Goal: Task Accomplishment & Management: Complete application form

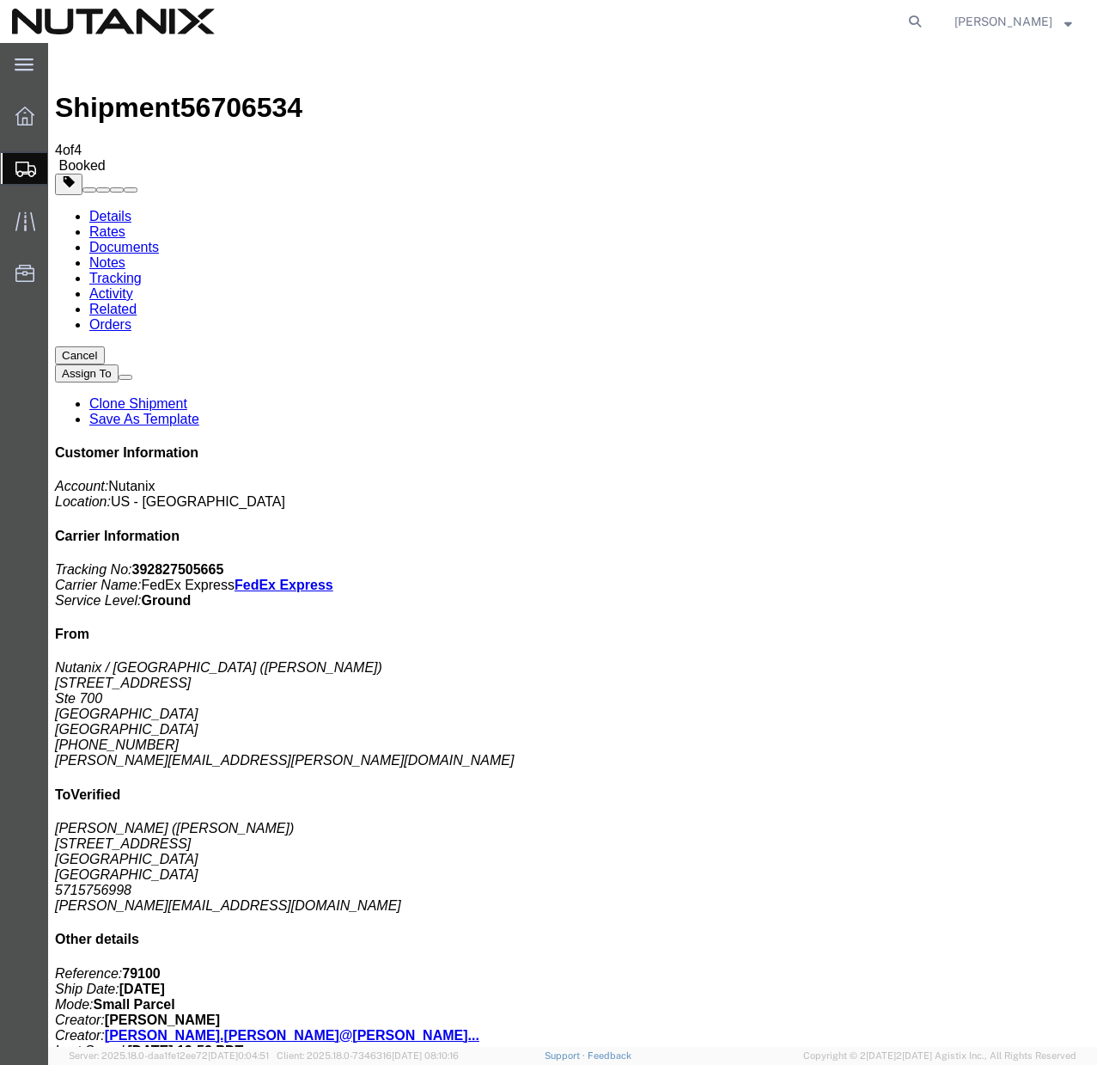
click at [187, 396] on link "Clone Shipment" at bounding box center [138, 403] width 98 height 15
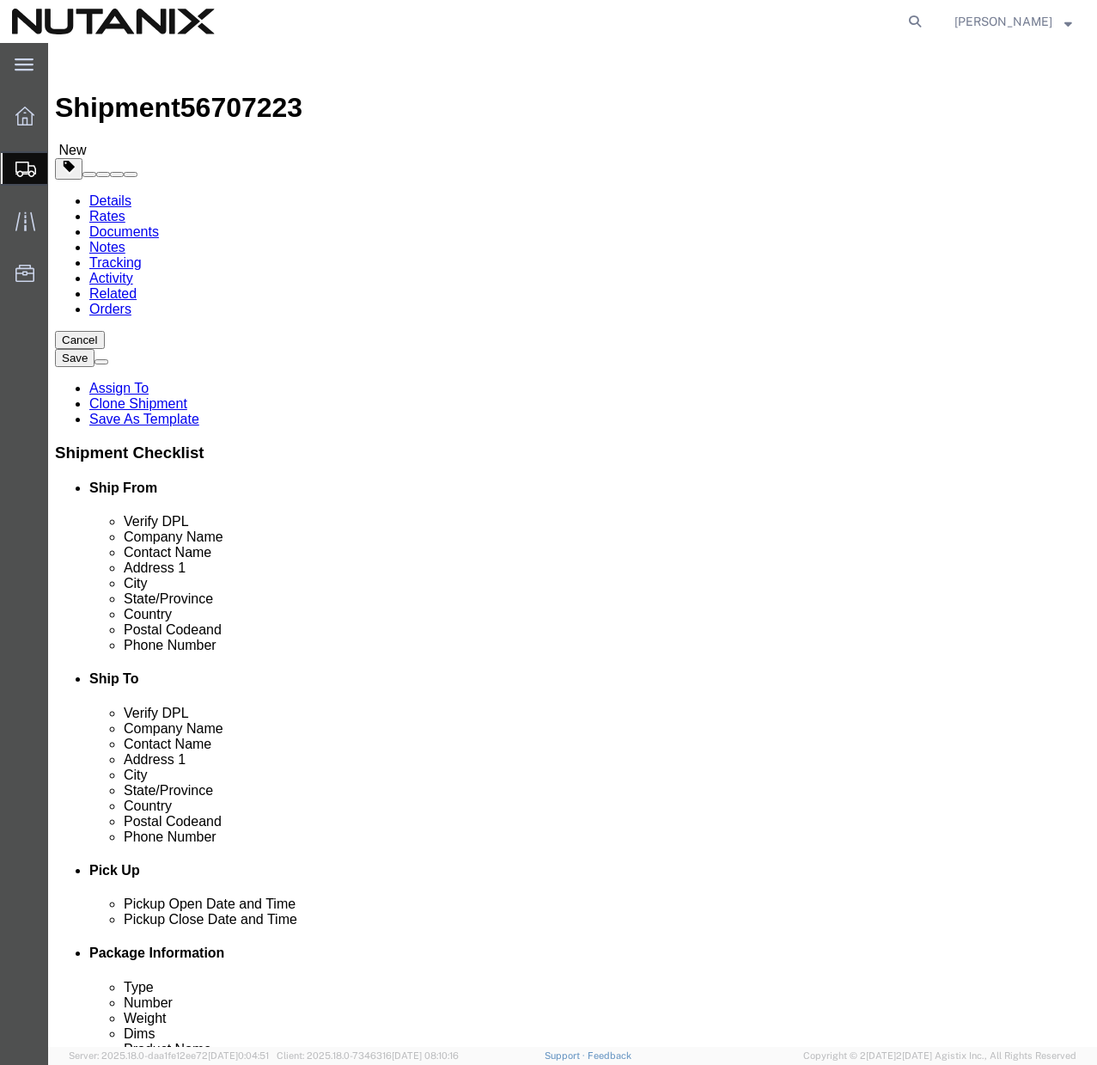
click input "[PERSON_NAME]"
paste input "[PERSON_NAME]"
type input "[PERSON_NAME]"
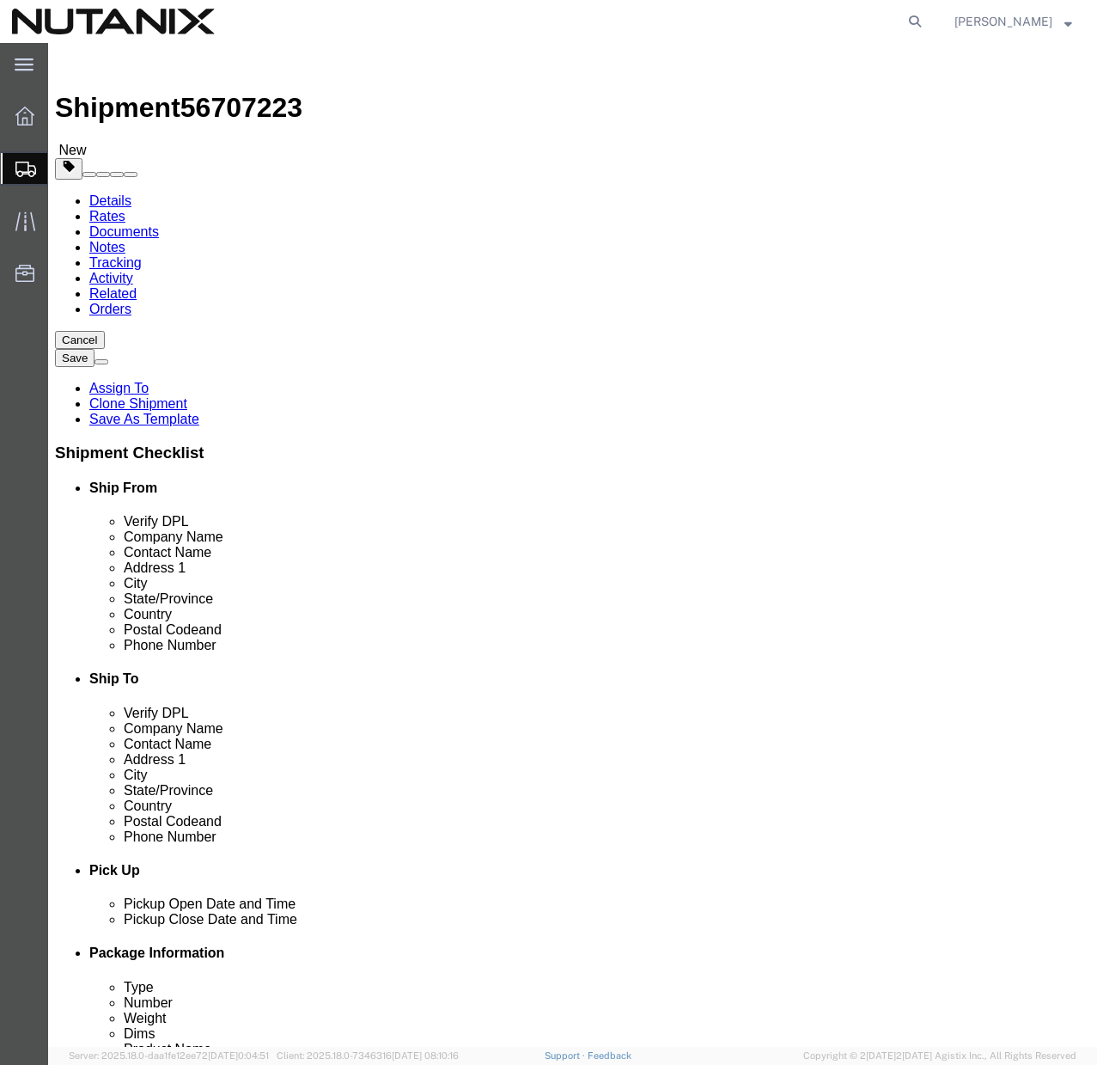
click input "[PERSON_NAME]"
paste input "[PERSON_NAME]"
type input "[PERSON_NAME]"
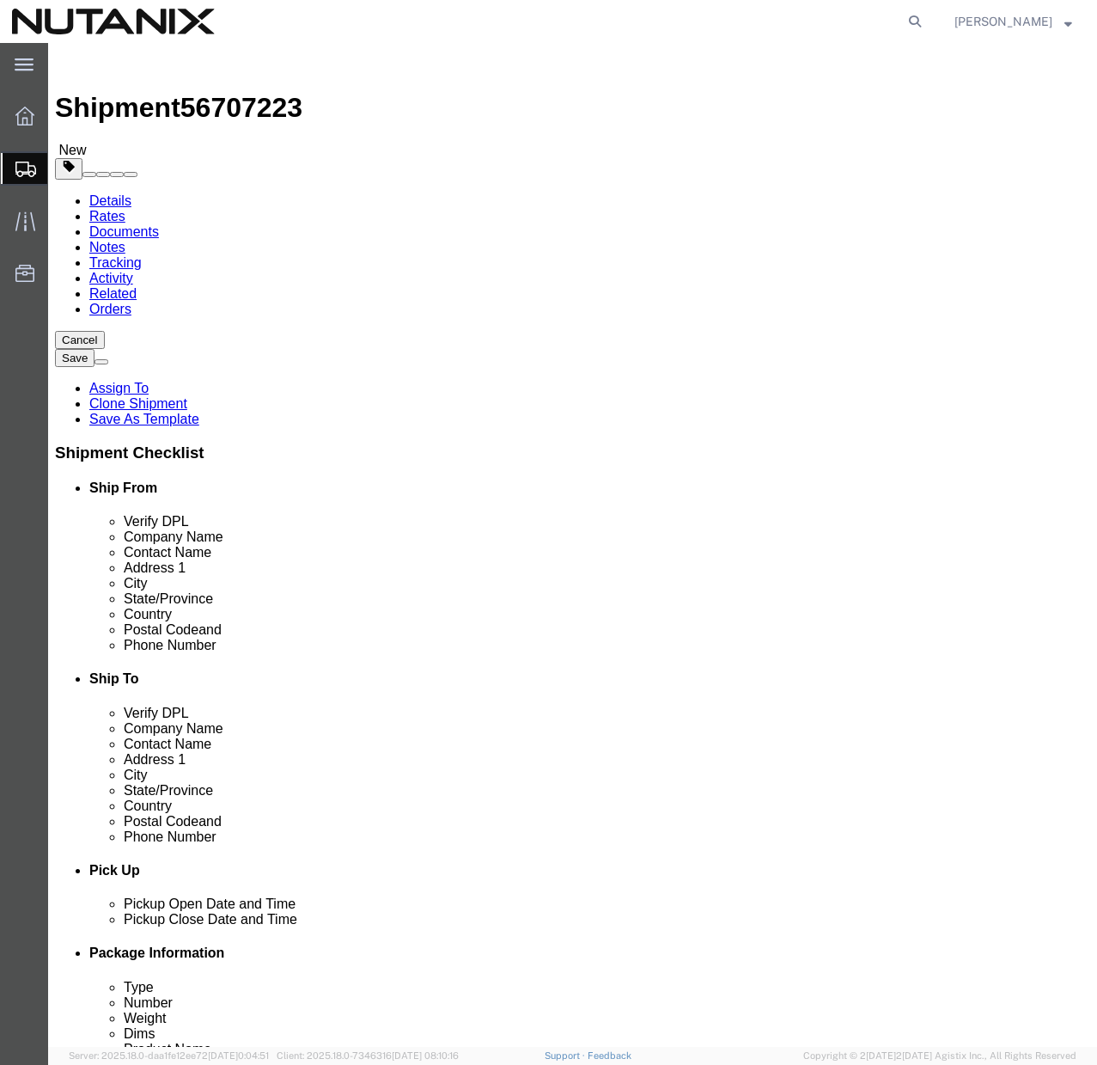
click input "[STREET_ADDRESS]"
paste input "[STREET_ADDRESS]"
type input "[STREET_ADDRESS]"
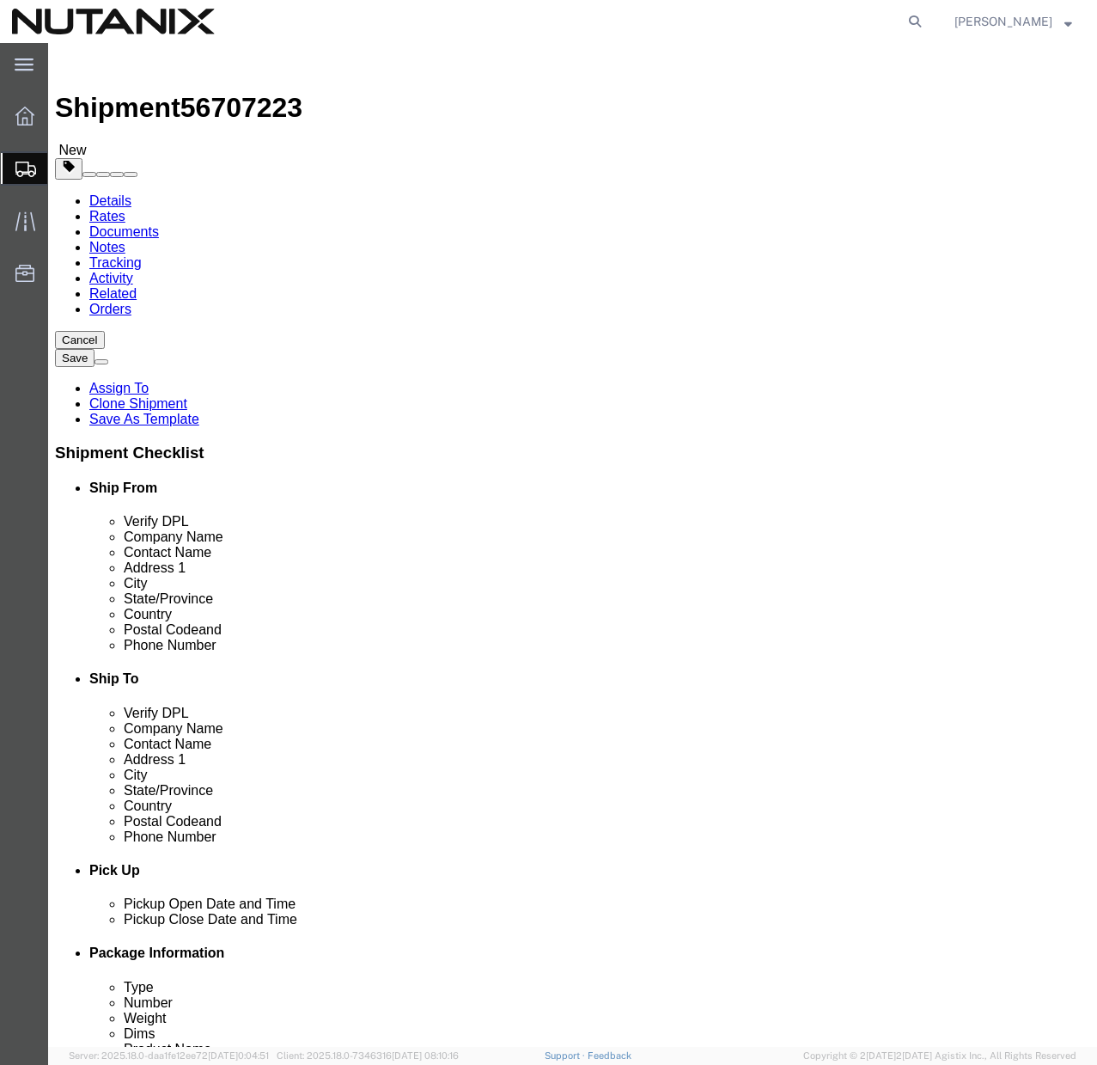
click input "Woodbridge"
paste input "Canandaigua"
type input "Canandaigua"
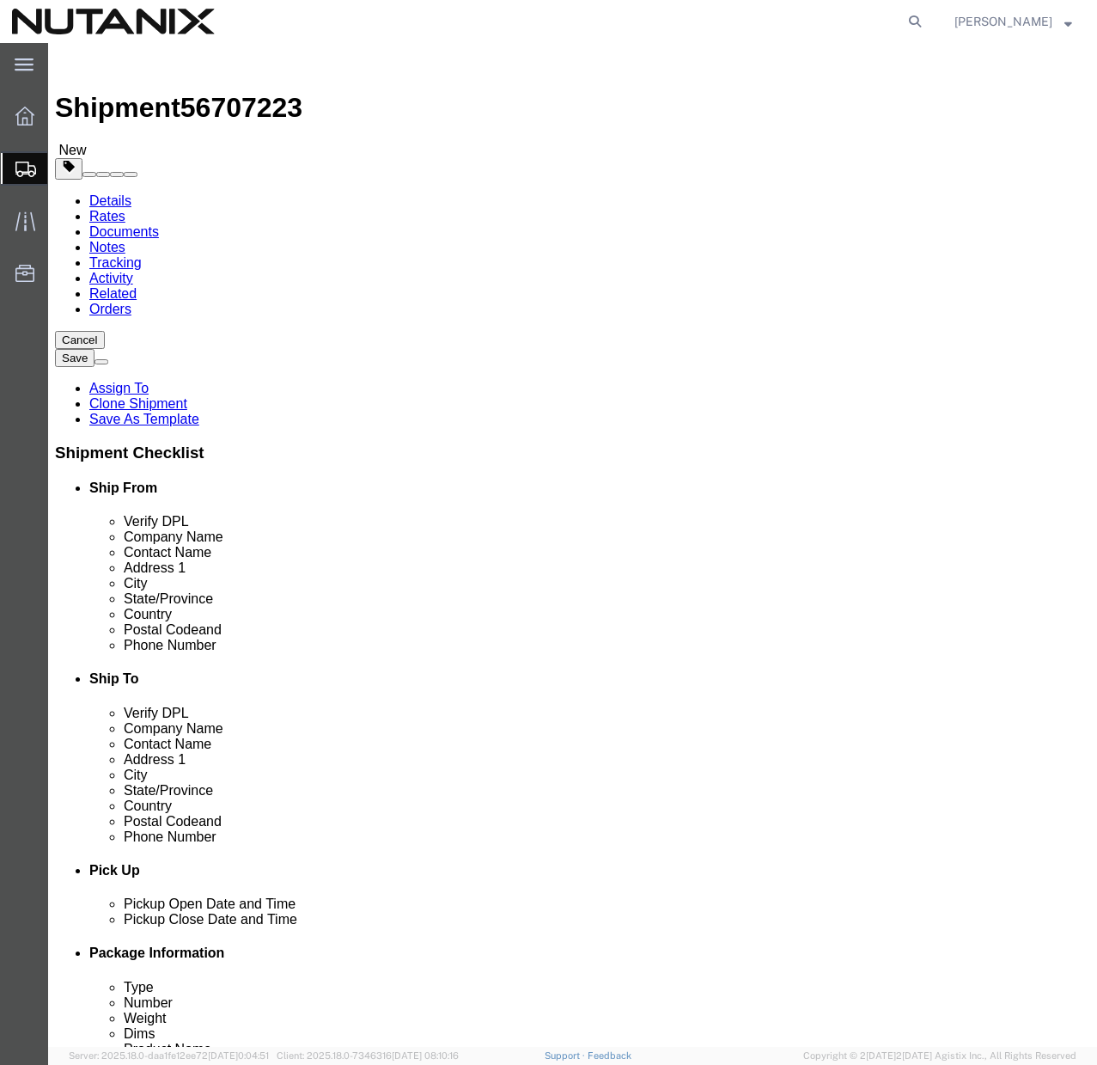
select select "NY"
click input "22191"
paste input "14424"
type input "14424"
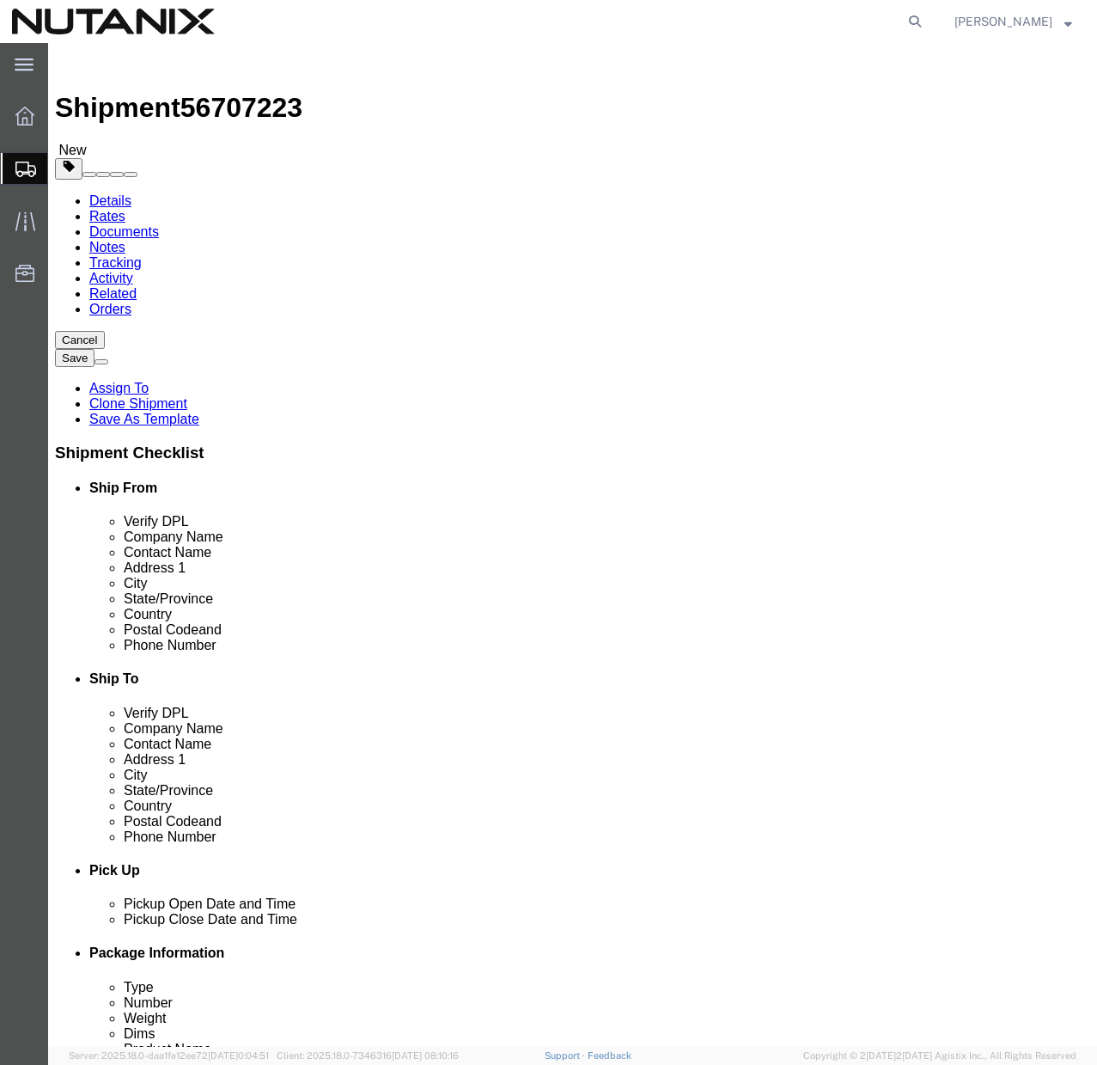
click input "[PERSON_NAME][EMAIL_ADDRESS][DOMAIN_NAME]"
paste input "[PERSON_NAME].[PERSON_NAME]"
type input "[PERSON_NAME][EMAIL_ADDRESS][PERSON_NAME][DOMAIN_NAME]"
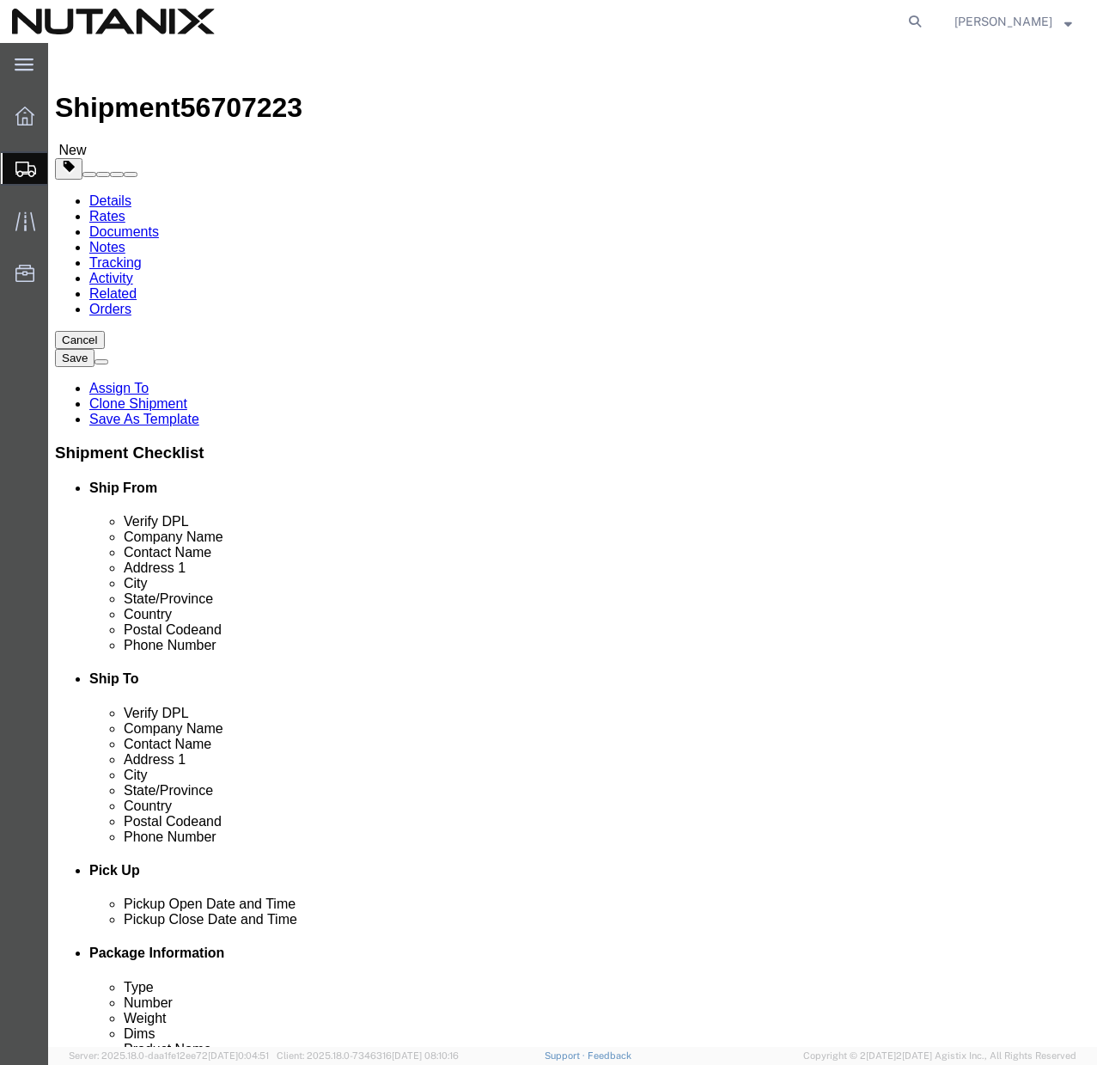
click input "5715756998"
type input "9"
type input "[PHONE_NUMBER]"
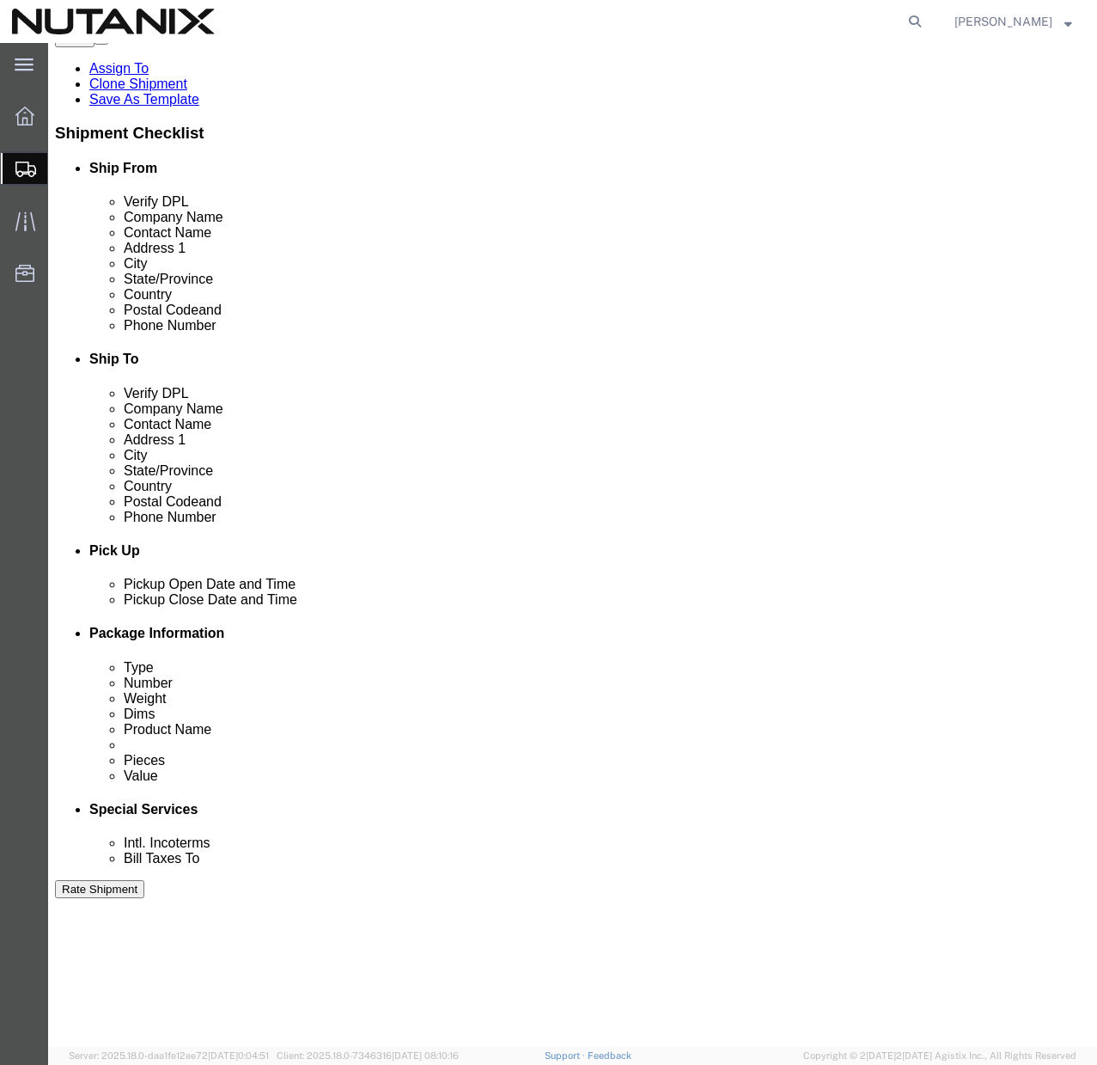
scroll to position [422, 0]
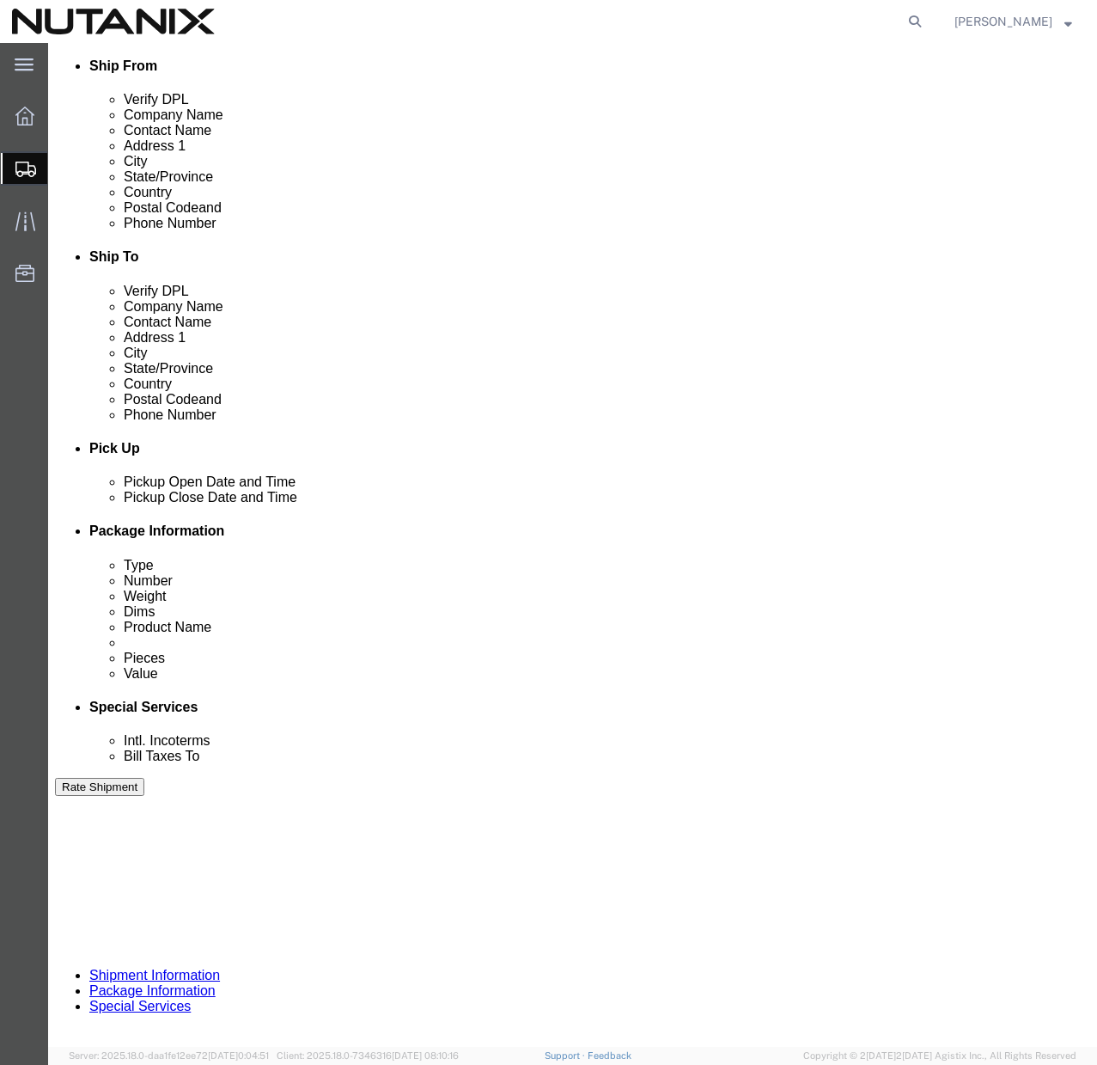
click input "79100"
type input "79101"
click input "TASK0434996"
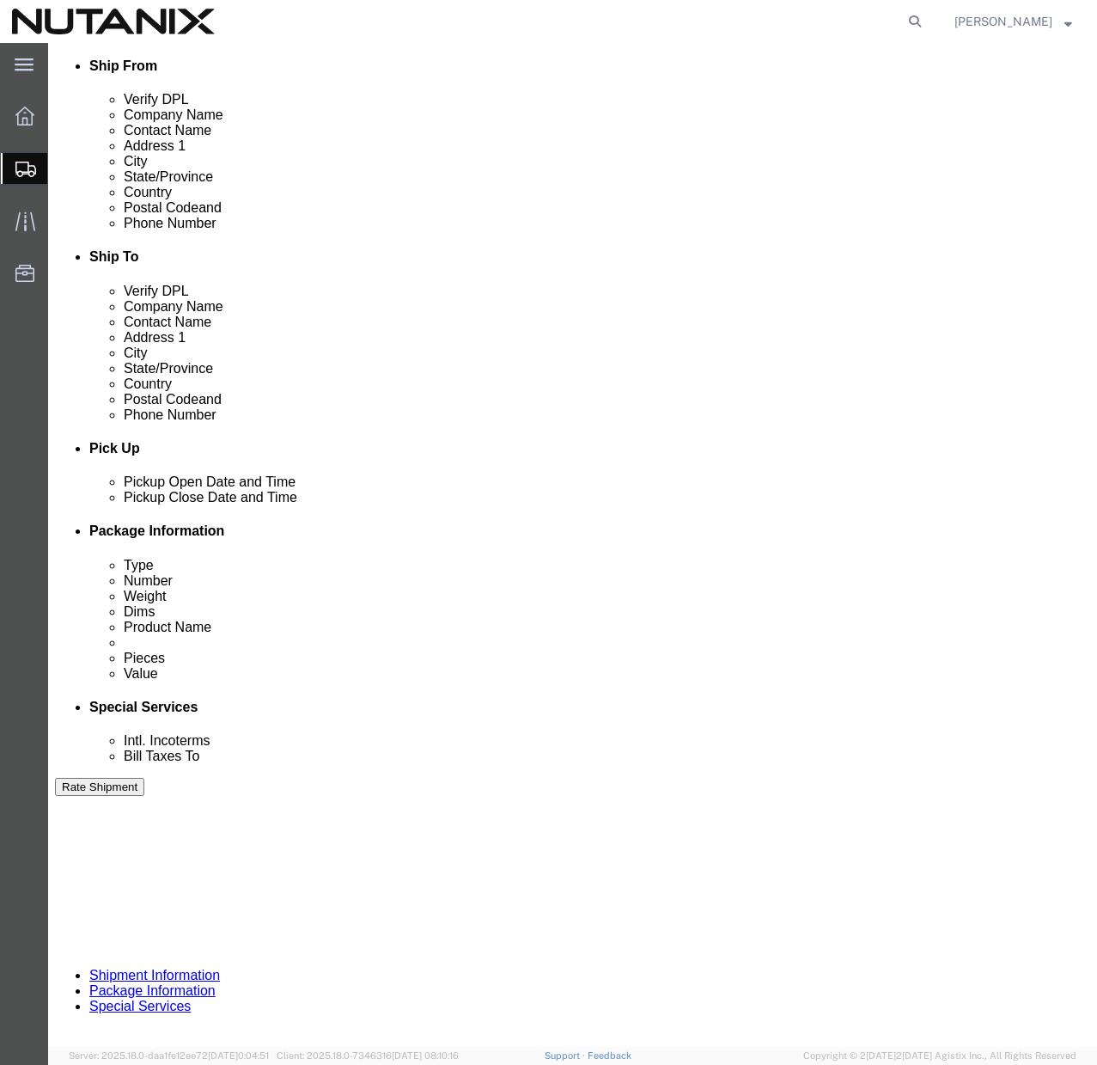
paste input "27765"
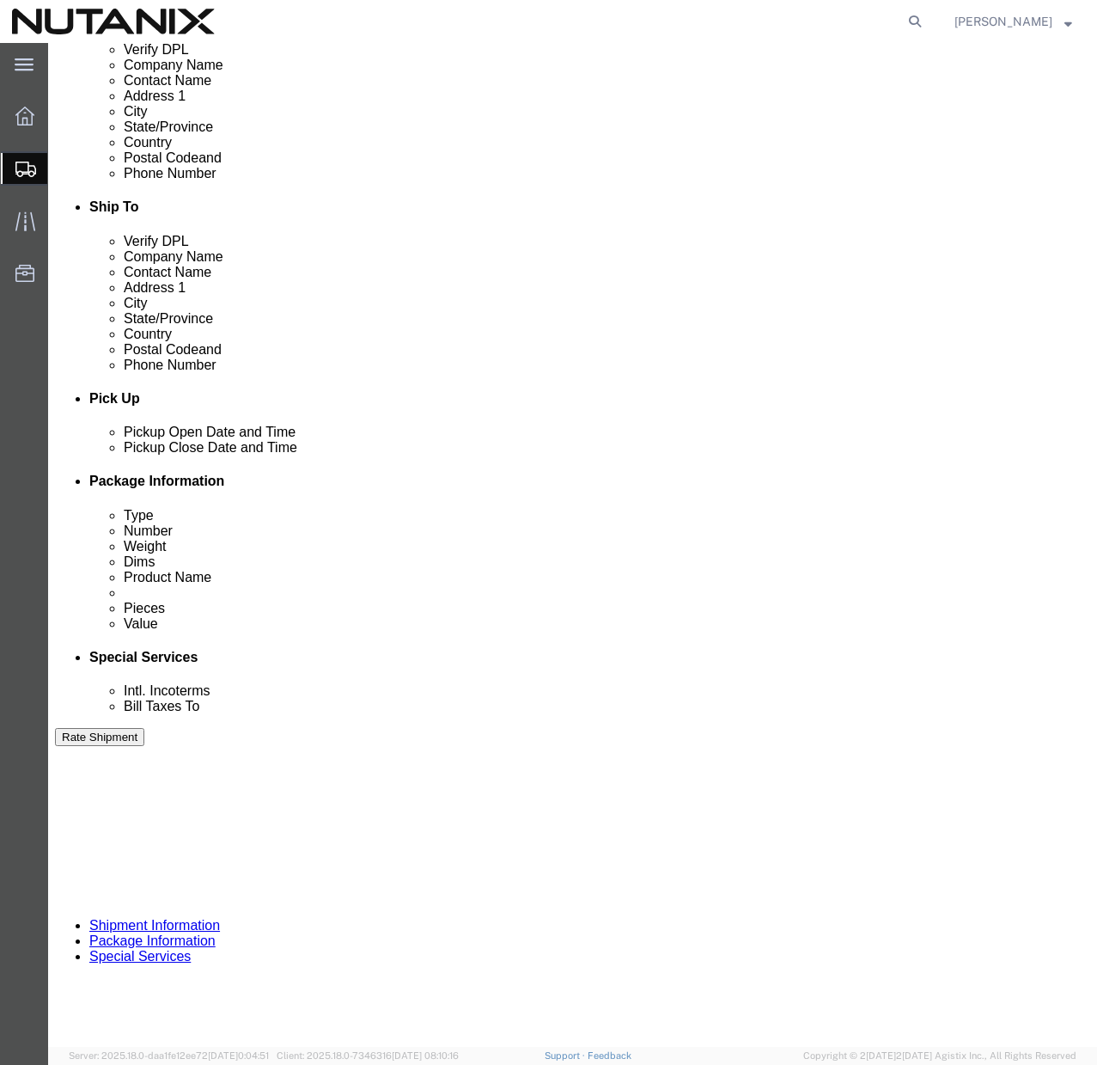
scroll to position [624, 0]
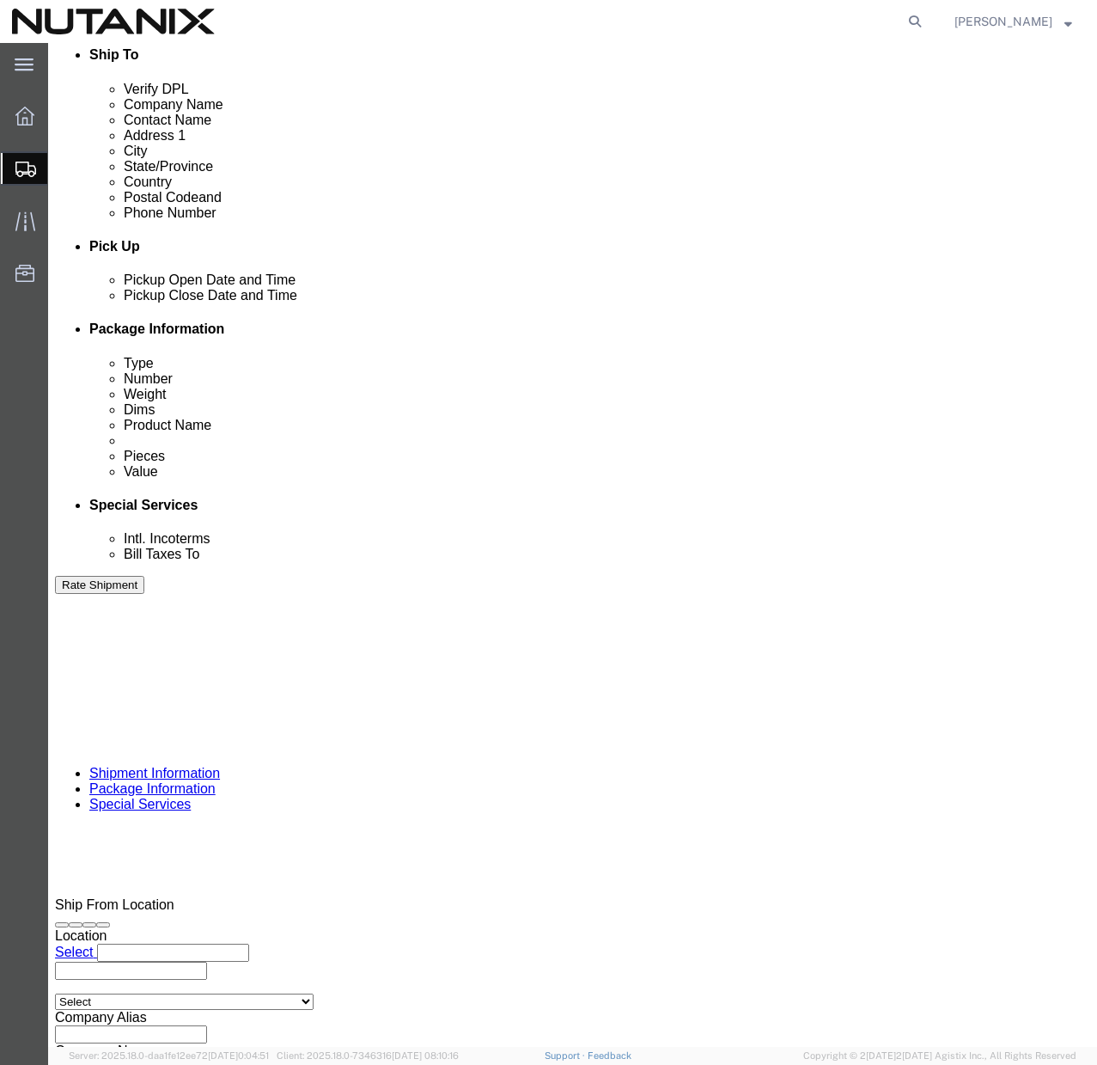
type input "TASK0427765"
click button "Continue"
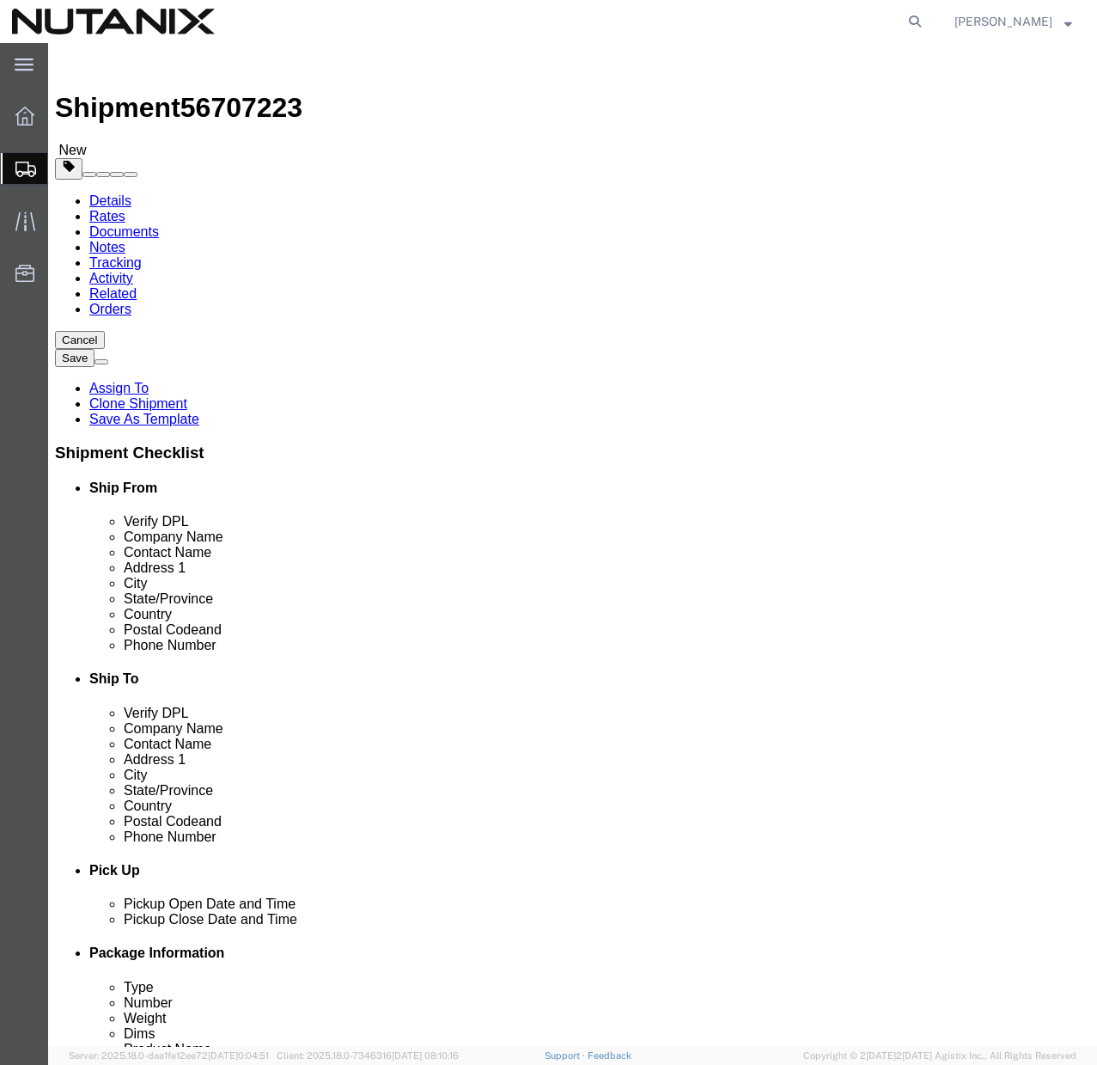
click link "Delete this content"
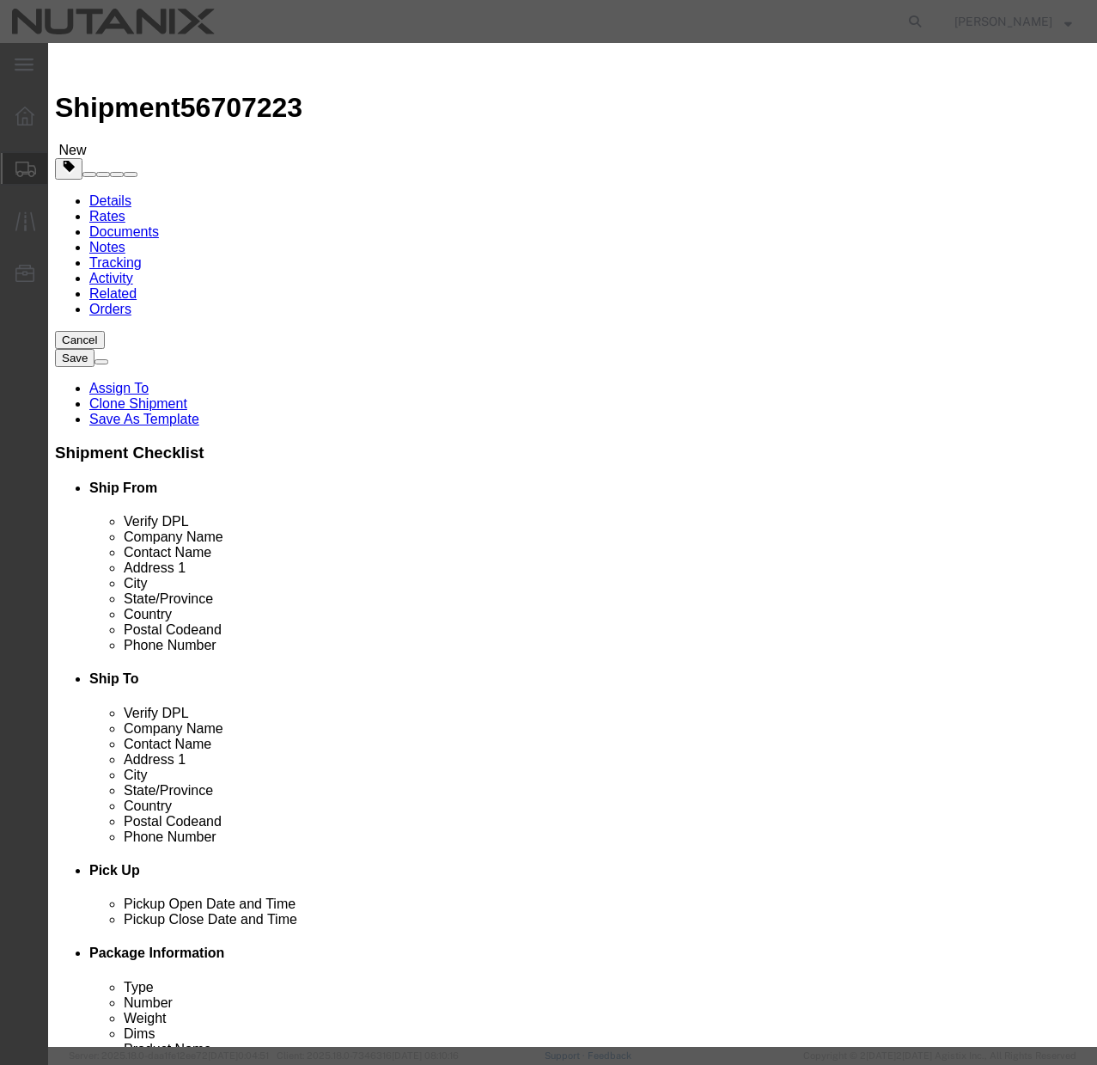
click button "Close"
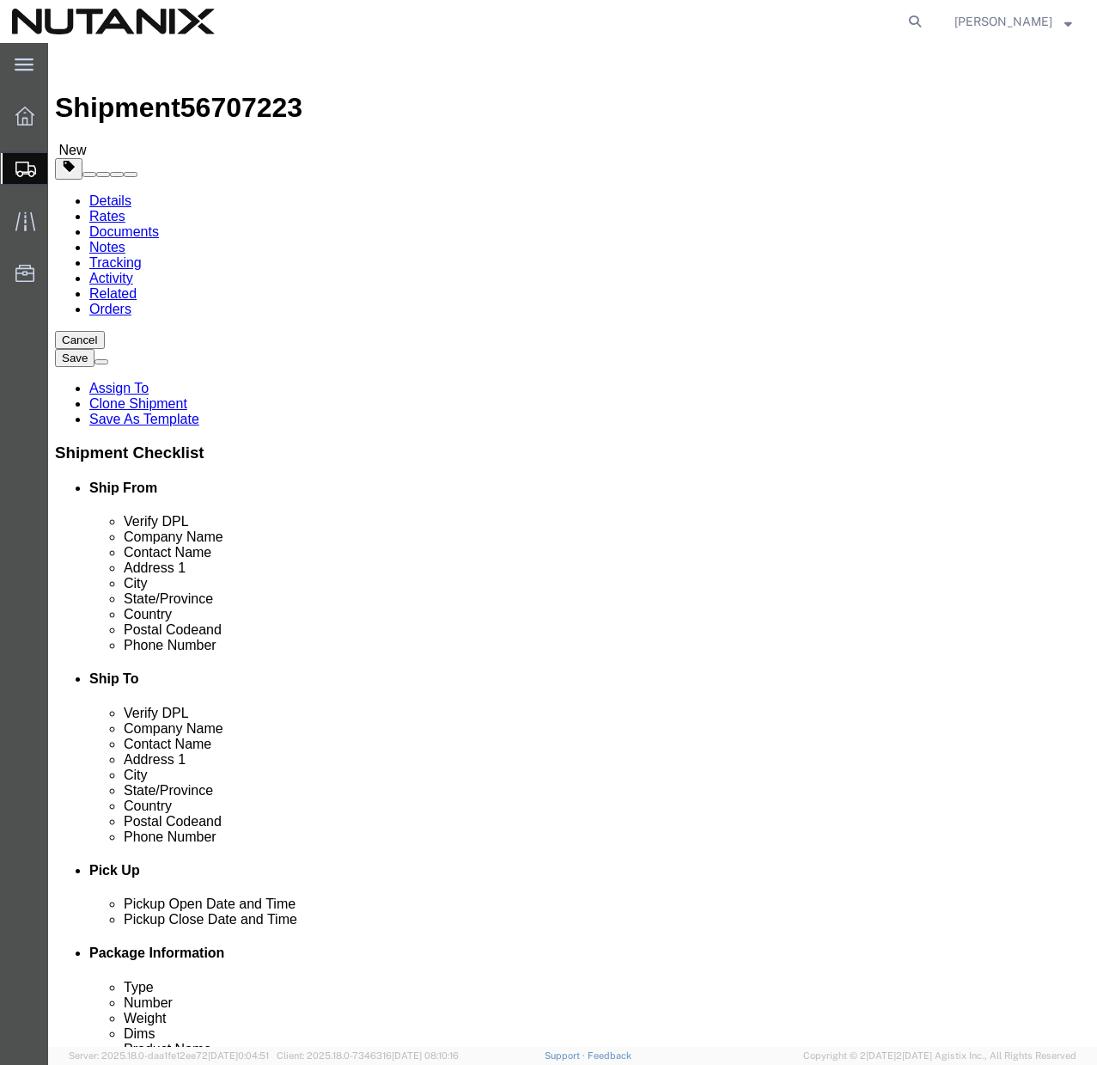
click link "Delete this content"
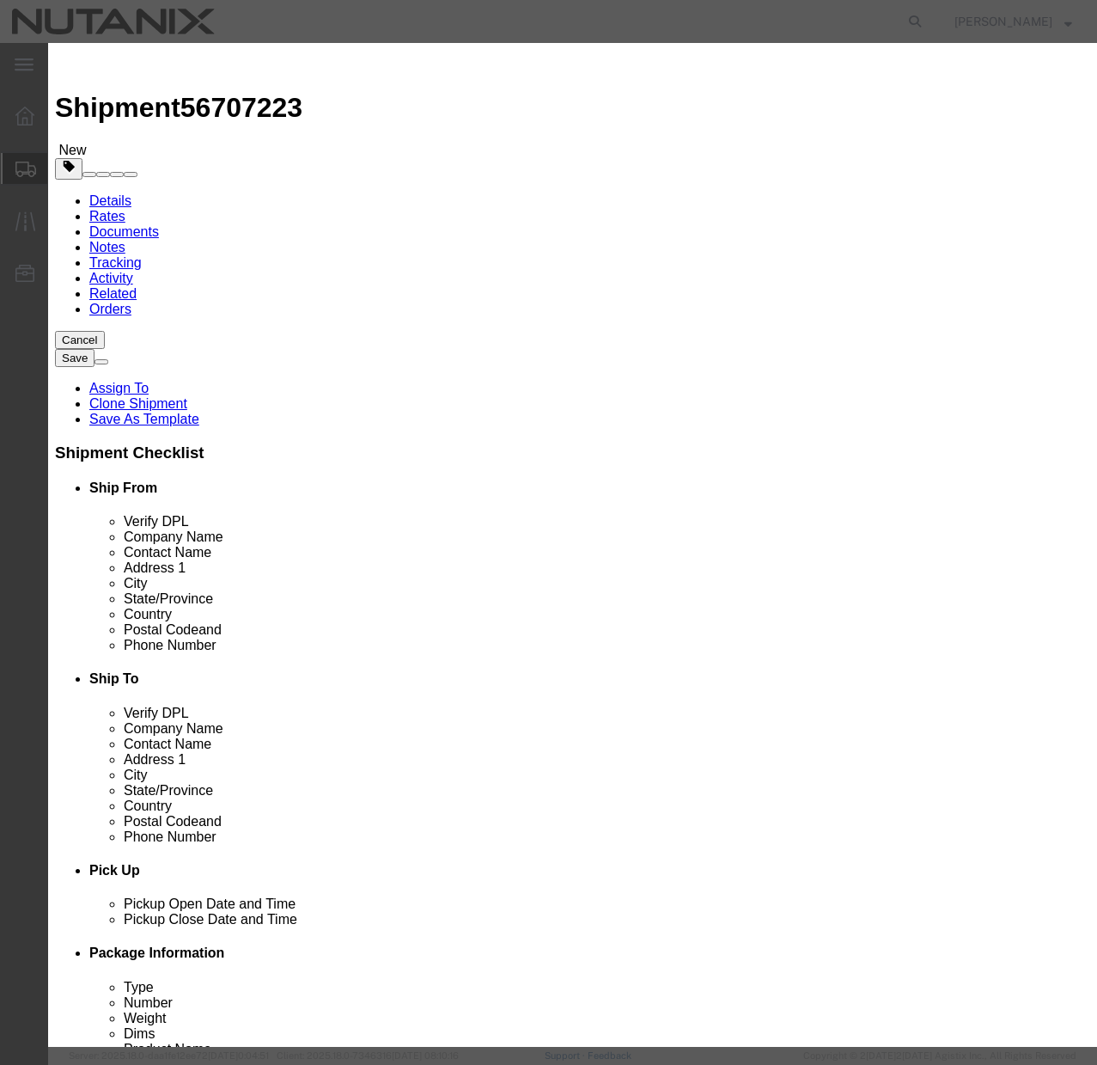
click button "Close"
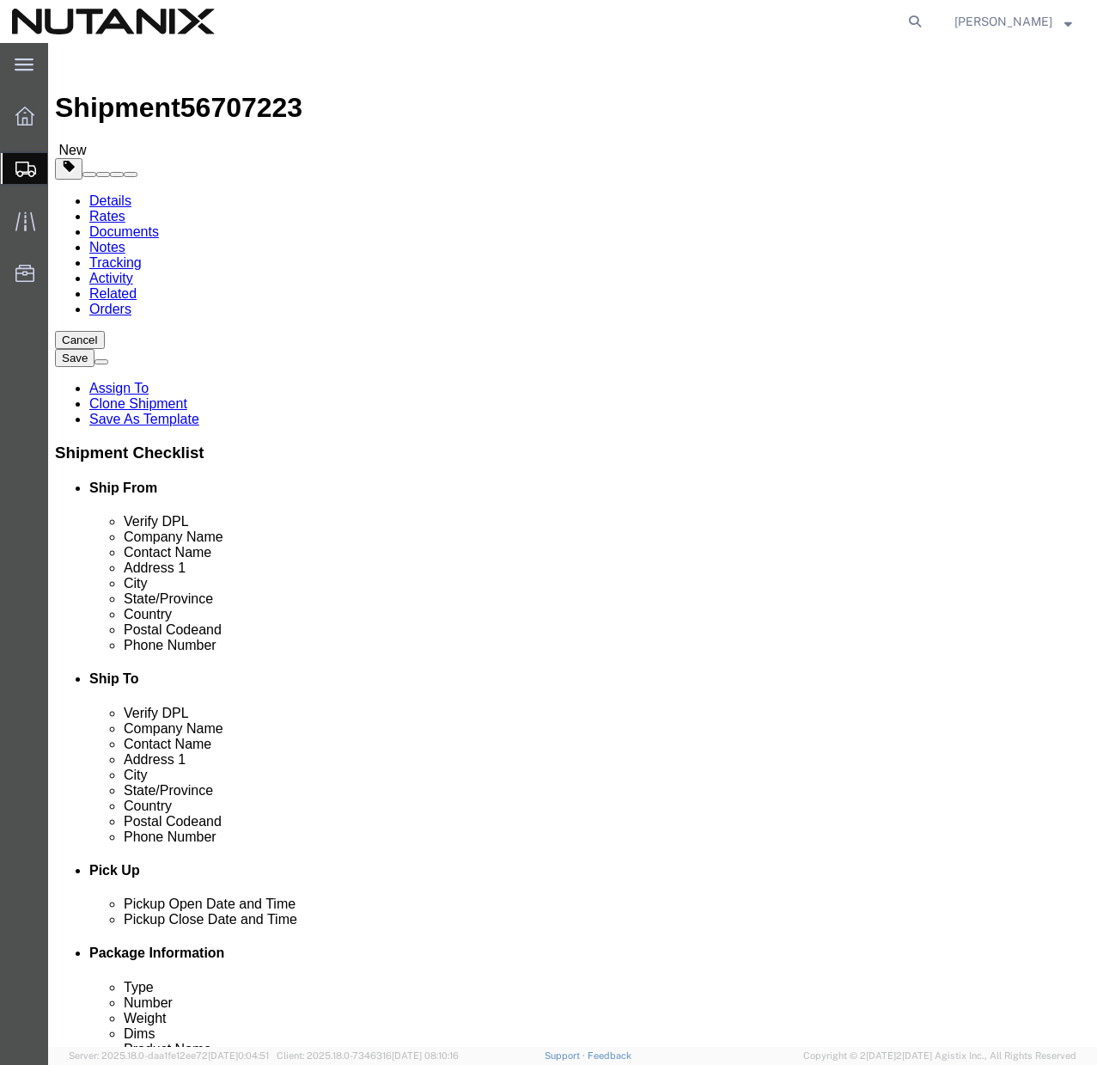
click icon
click div "1 x Your Packaging Package Type Select Envelope Large Box Medium Box PAK Rack S…"
click dd "200.00 USD"
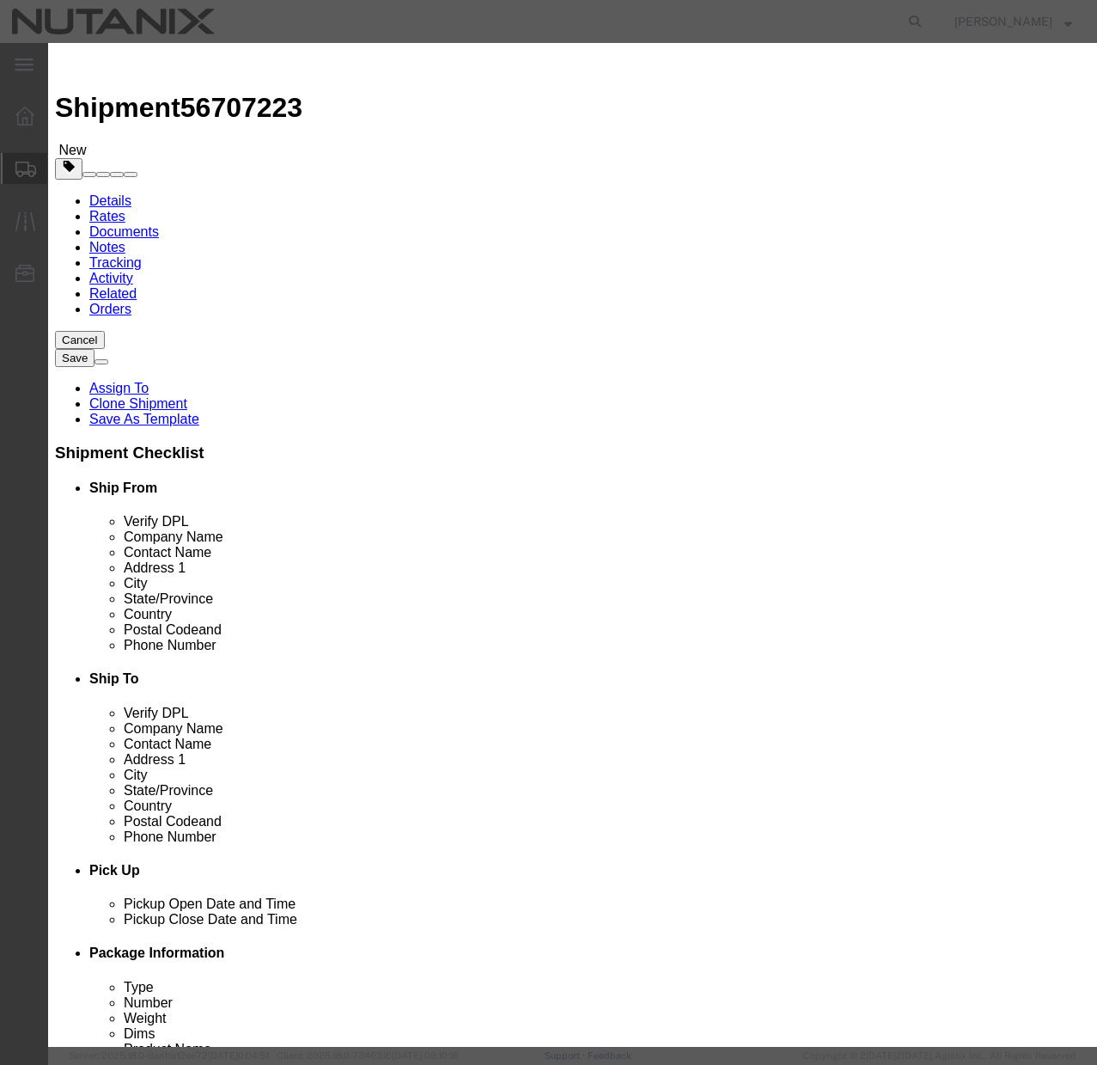
click input "SE Field Networking Kit"
type input "Privacy Screen"
click input "200.00"
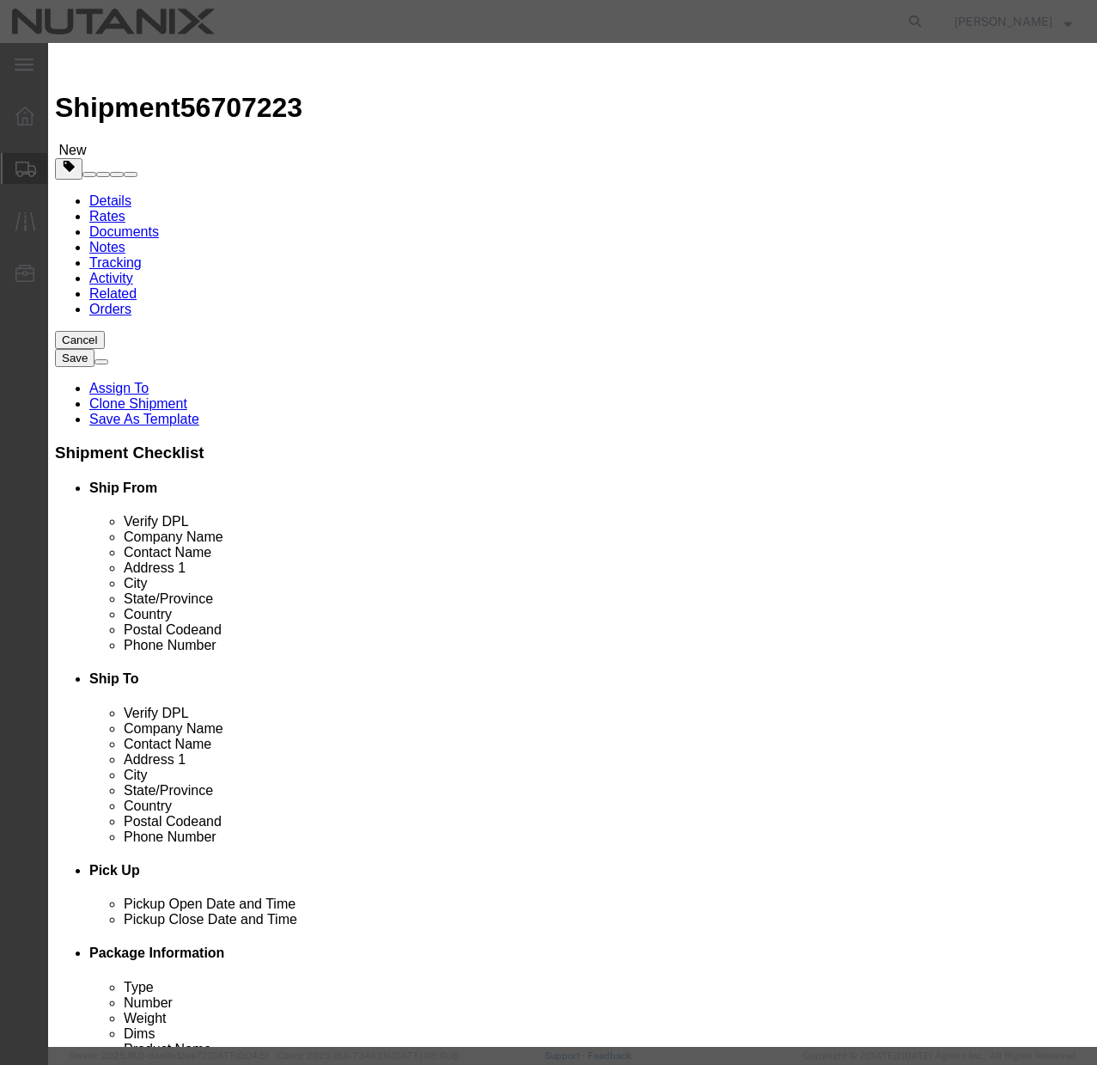
click input "200.00"
type input "50"
click label "SKU"
click button "Save & Close"
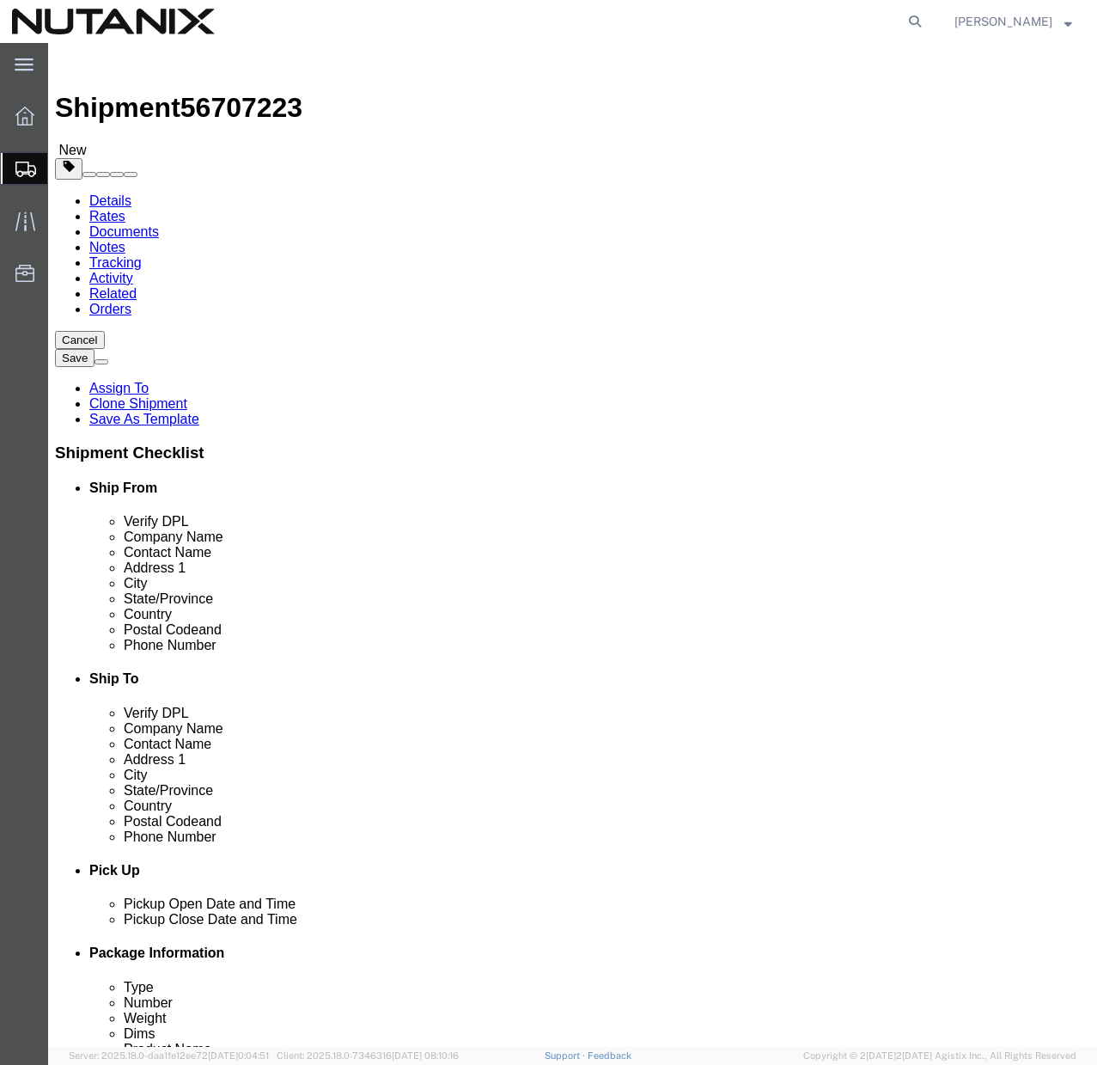
click input "4.00"
type input "6.00"
click input "10.00"
type input ".50"
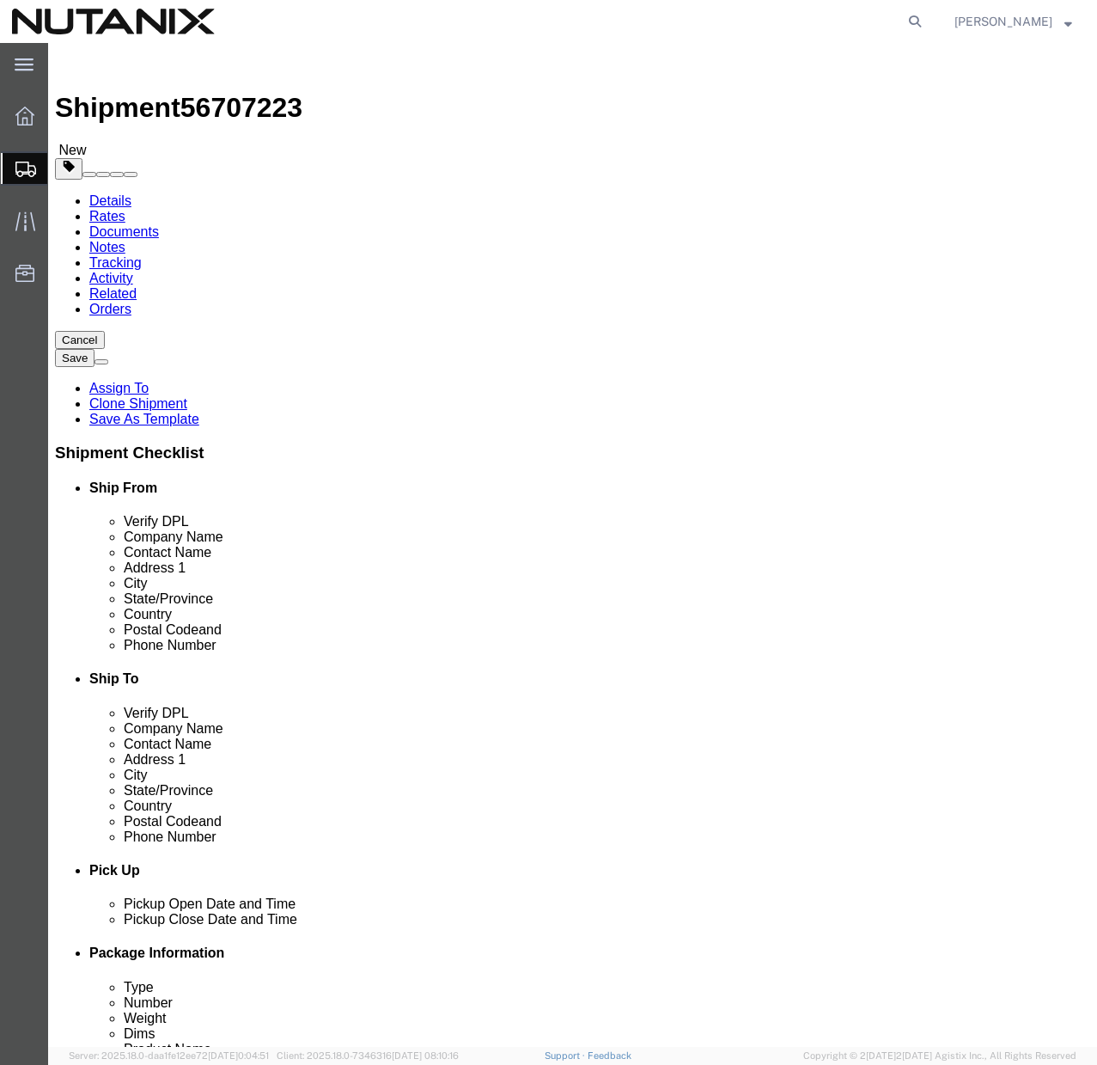
click div "1 x Your Packaging Package Type Select Envelope Large Box Medium Box PAK Rack S…"
click input "16.00"
type input "17.00"
click button "Continue"
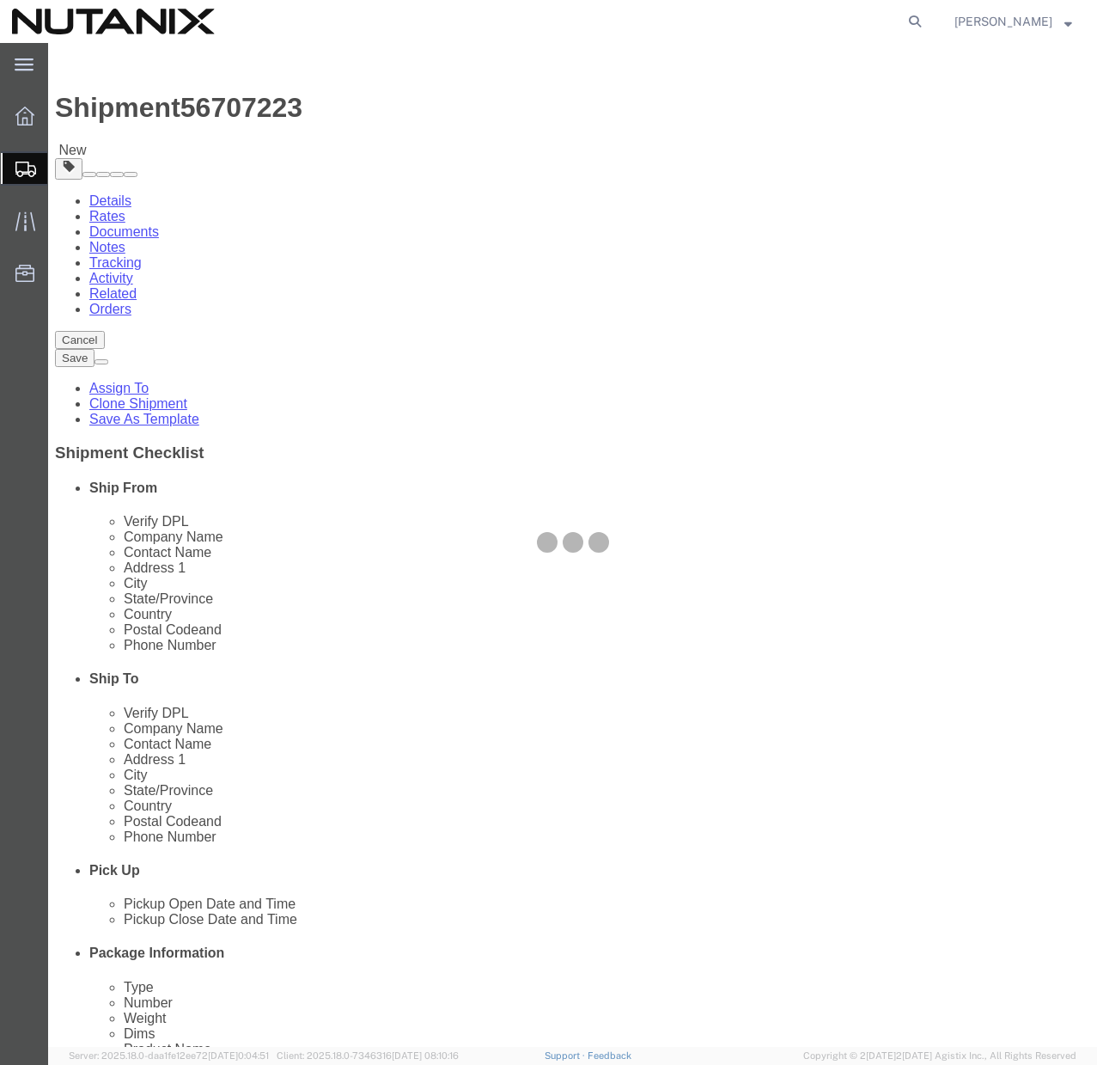
select select
select select "COSTCENTER"
select select "48694"
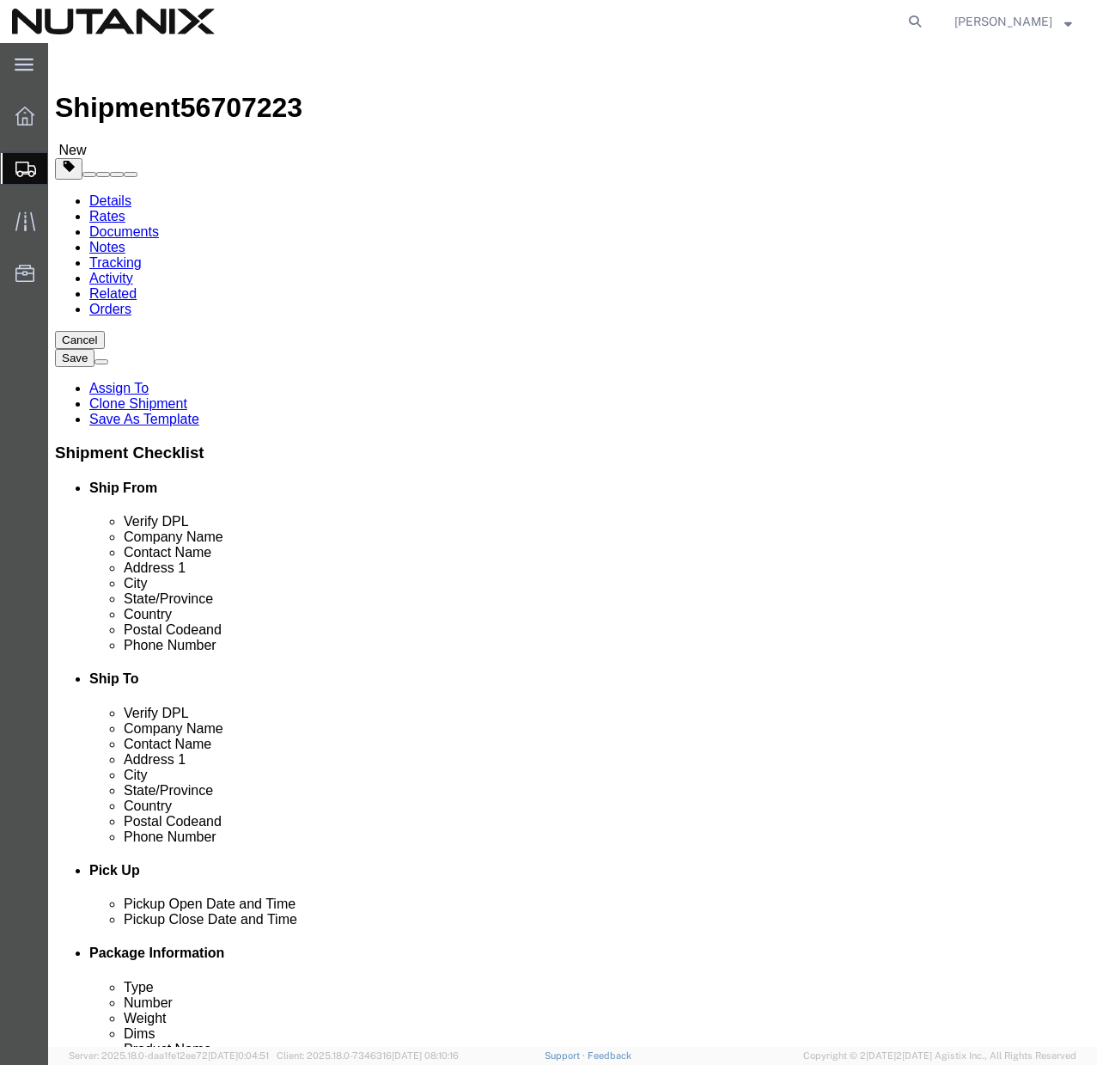
click button "Rate Shipment"
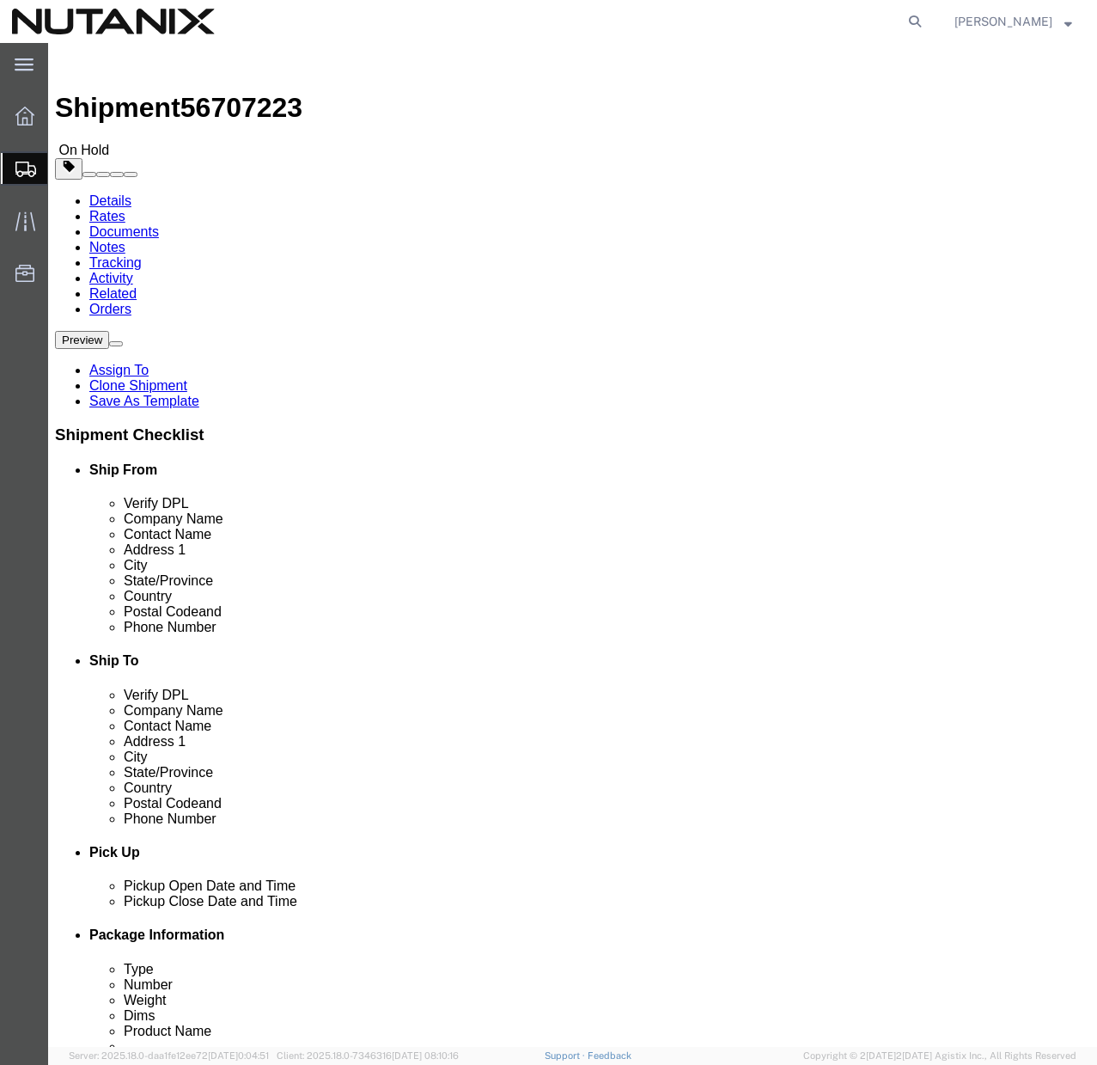
click button "Rate Shipment"
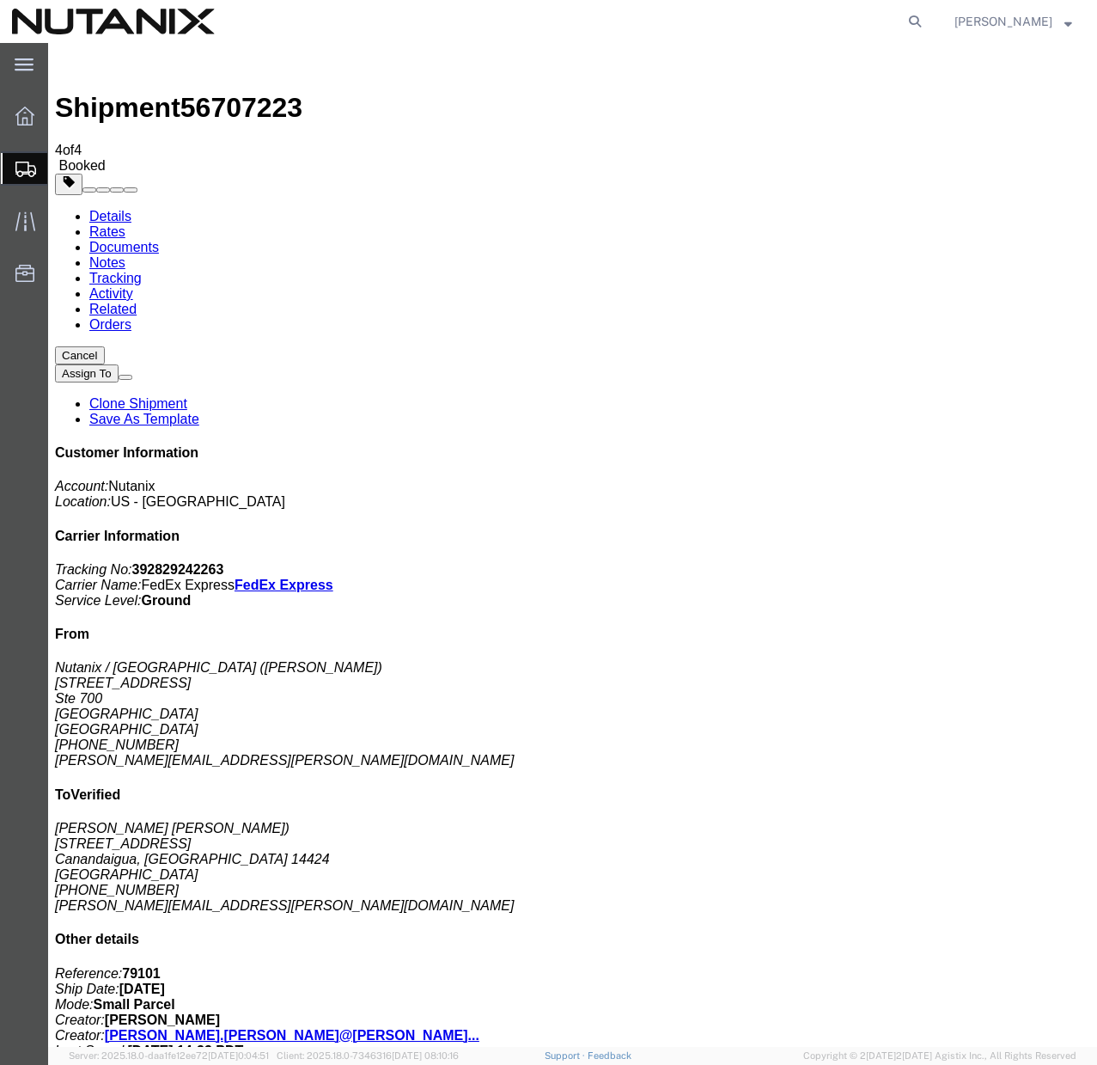
copy td "Tracking No.: 392829242263"
